Goal: Task Accomplishment & Management: Use online tool/utility

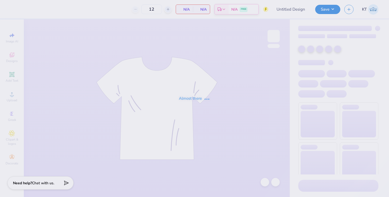
type input "300"
type input "DG Anchor Bowl T-Shirts"
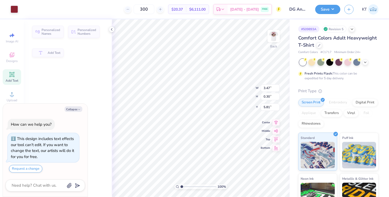
type textarea "x"
type input "5.67"
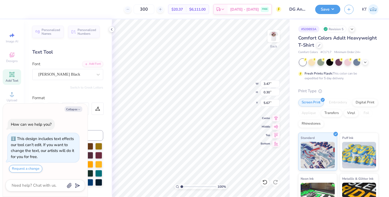
type textarea "x"
type textarea "ANCHORBOWL"
click at [264, 180] on icon at bounding box center [264, 181] width 5 height 5
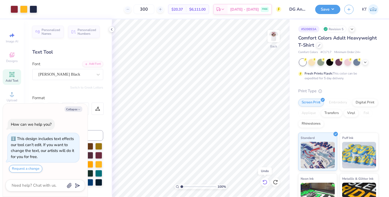
click at [264, 180] on icon at bounding box center [264, 181] width 5 height 5
type textarea "x"
type textarea "ANCHORBOWL"
click at [274, 44] on div at bounding box center [273, 36] width 24 height 24
type textarea "x"
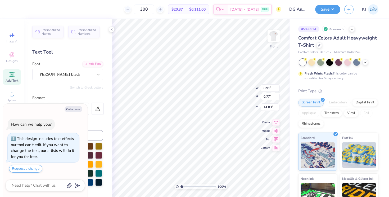
type textarea "ANCHORBOWL"
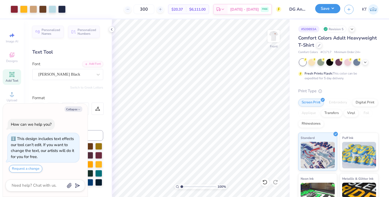
click at [327, 10] on button "Save" at bounding box center [327, 8] width 25 height 9
type textarea "x"
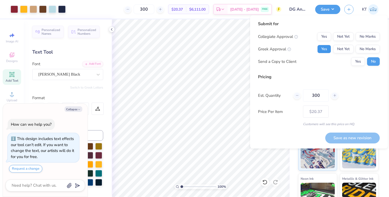
click at [326, 50] on button "Yes" at bounding box center [324, 49] width 14 height 8
click at [367, 34] on button "No Marks" at bounding box center [368, 36] width 24 height 8
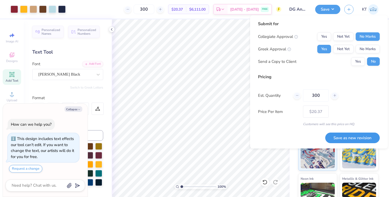
click at [343, 138] on button "Save as new revision" at bounding box center [352, 137] width 54 height 11
type input "$20.37"
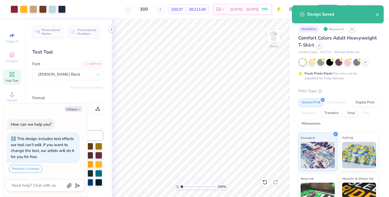
click at [110, 29] on icon at bounding box center [112, 29] width 4 height 4
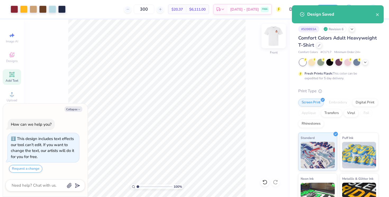
click at [267, 35] on img at bounding box center [273, 35] width 21 height 21
type textarea "x"
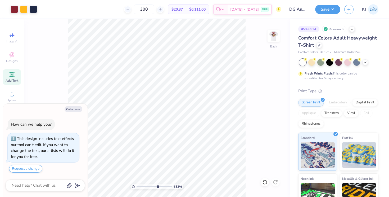
type input "6.53"
click at [157, 186] on input "range" at bounding box center [154, 186] width 36 height 5
click at [34, 9] on div at bounding box center [33, 8] width 7 height 7
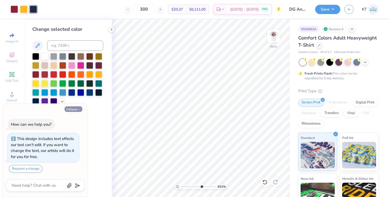
click at [76, 107] on button "Collapse" at bounding box center [74, 109] width 18 height 6
type textarea "x"
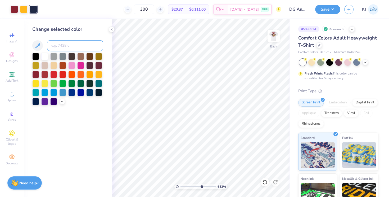
click at [62, 45] on input at bounding box center [75, 45] width 56 height 11
type input "1235"
drag, startPoint x: 200, startPoint y: 186, endPoint x: 174, endPoint y: 183, distance: 26.4
click at [180, 184] on input "range" at bounding box center [198, 186] width 36 height 5
click at [263, 180] on icon at bounding box center [264, 181] width 4 height 5
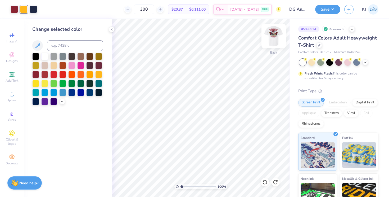
click at [276, 34] on img at bounding box center [273, 35] width 21 height 21
click at [185, 187] on input "range" at bounding box center [198, 186] width 36 height 5
click at [52, 10] on div at bounding box center [52, 8] width 7 height 7
click at [98, 74] on div at bounding box center [98, 73] width 7 height 7
click at [49, 9] on div at bounding box center [52, 8] width 7 height 7
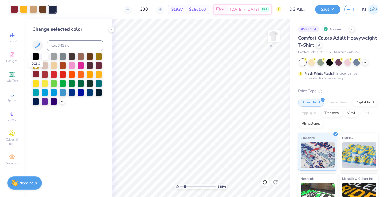
click at [37, 72] on div at bounding box center [35, 73] width 7 height 7
drag, startPoint x: 187, startPoint y: 186, endPoint x: 181, endPoint y: 186, distance: 6.1
type input "1"
click at [181, 186] on input "range" at bounding box center [198, 186] width 36 height 5
click at [266, 182] on icon at bounding box center [264, 181] width 4 height 5
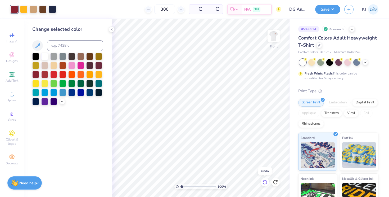
click at [266, 182] on icon at bounding box center [264, 181] width 4 height 5
